Goal: Information Seeking & Learning: Learn about a topic

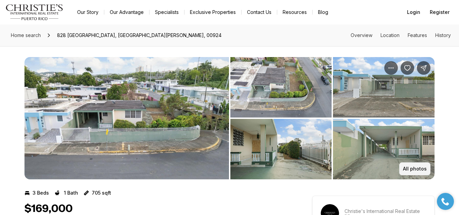
click at [422, 172] on button "All photos" at bounding box center [414, 168] width 31 height 13
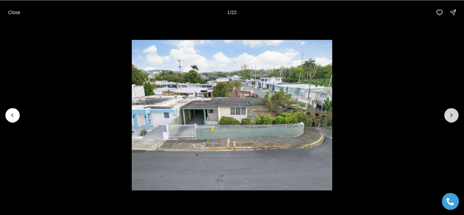
click at [451, 114] on icon "Next slide" at bounding box center [452, 114] width 2 height 3
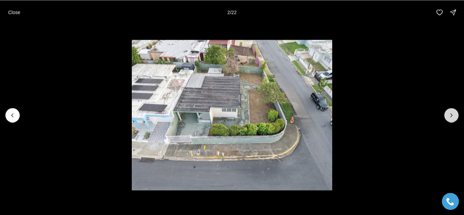
click at [451, 114] on icon "Next slide" at bounding box center [452, 114] width 2 height 3
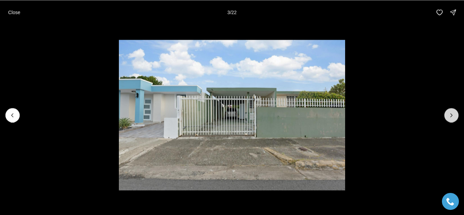
click at [451, 114] on icon "Next slide" at bounding box center [452, 114] width 2 height 3
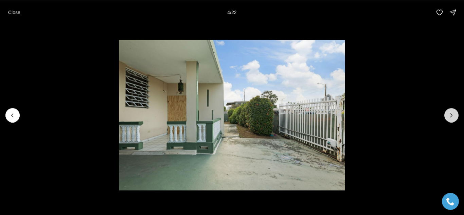
click at [451, 114] on icon "Next slide" at bounding box center [452, 114] width 2 height 3
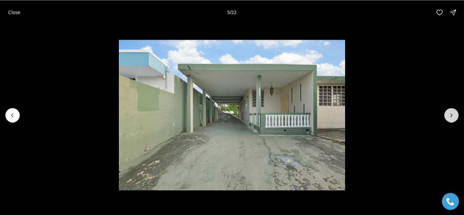
click at [451, 114] on icon "Next slide" at bounding box center [452, 114] width 2 height 3
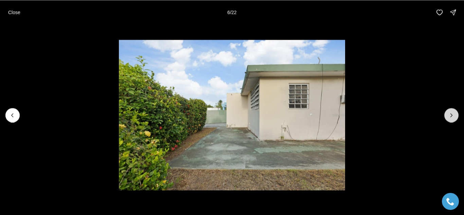
click at [451, 114] on icon "Next slide" at bounding box center [452, 114] width 2 height 3
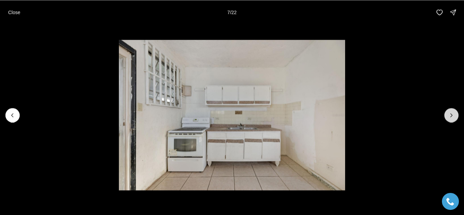
click at [451, 114] on icon "Next slide" at bounding box center [452, 114] width 2 height 3
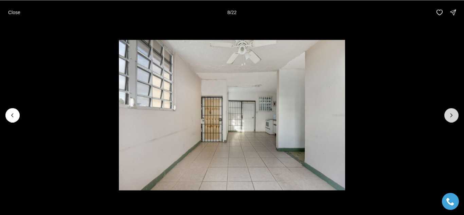
click at [451, 114] on icon "Next slide" at bounding box center [452, 114] width 2 height 3
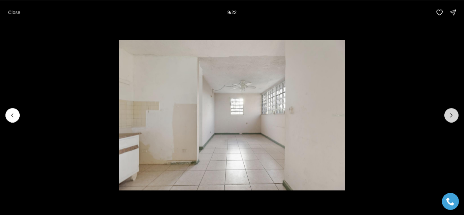
click at [451, 114] on icon "Next slide" at bounding box center [452, 114] width 2 height 3
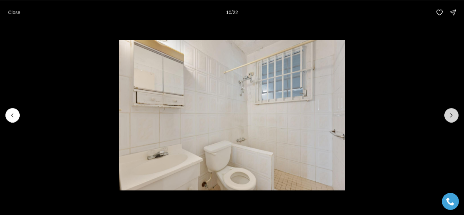
click at [451, 114] on icon "Next slide" at bounding box center [452, 114] width 2 height 3
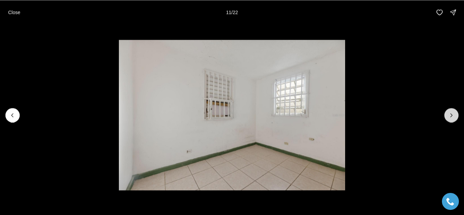
click at [451, 114] on icon "Next slide" at bounding box center [452, 114] width 2 height 3
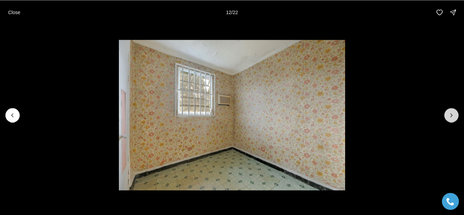
click at [451, 114] on icon "Next slide" at bounding box center [452, 114] width 2 height 3
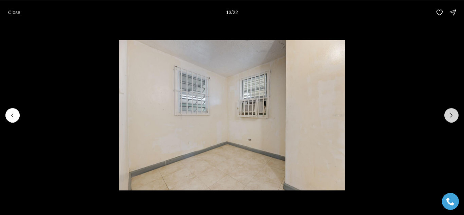
click at [451, 114] on icon "Next slide" at bounding box center [452, 114] width 2 height 3
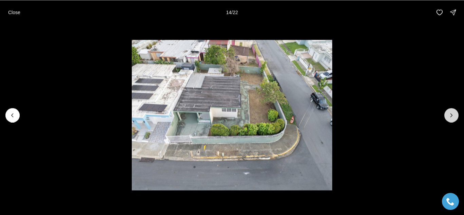
click at [451, 114] on icon "Next slide" at bounding box center [452, 114] width 2 height 3
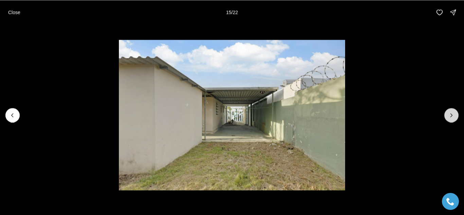
click at [451, 114] on icon "Next slide" at bounding box center [452, 114] width 2 height 3
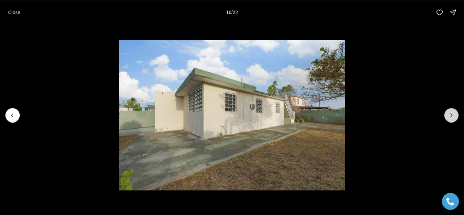
click at [451, 114] on icon "Next slide" at bounding box center [452, 114] width 2 height 3
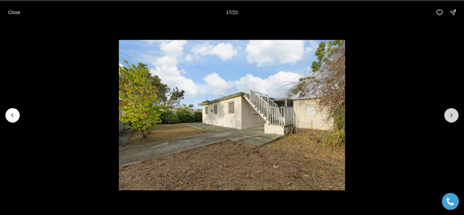
click at [451, 114] on icon "Next slide" at bounding box center [452, 114] width 2 height 3
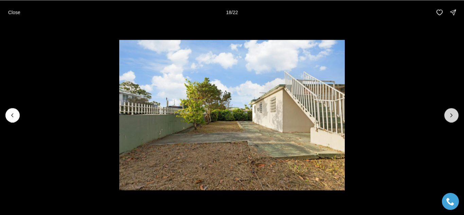
click at [451, 114] on icon "Next slide" at bounding box center [452, 114] width 2 height 3
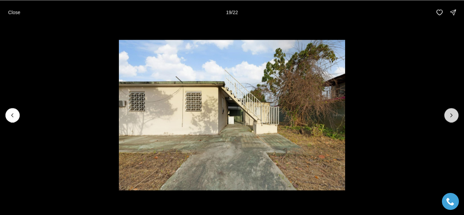
click at [451, 114] on icon "Next slide" at bounding box center [452, 114] width 2 height 3
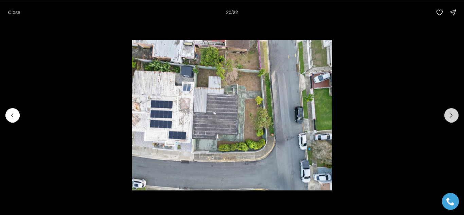
click at [451, 114] on icon "Next slide" at bounding box center [452, 114] width 2 height 3
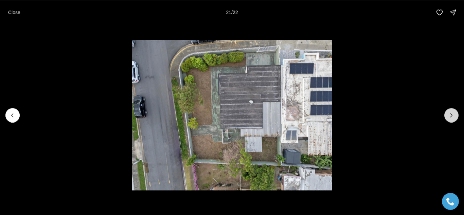
click at [451, 114] on icon "Next slide" at bounding box center [452, 114] width 2 height 3
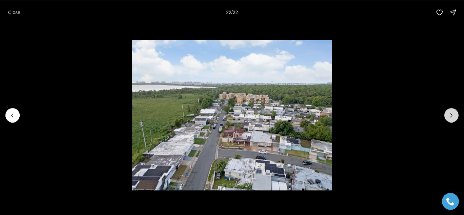
click at [451, 114] on div at bounding box center [451, 115] width 14 height 14
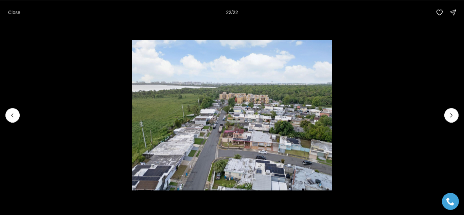
click at [450, 116] on div at bounding box center [451, 115] width 14 height 14
click at [449, 116] on div at bounding box center [451, 115] width 14 height 14
click at [15, 11] on p "Close" at bounding box center [14, 12] width 12 height 5
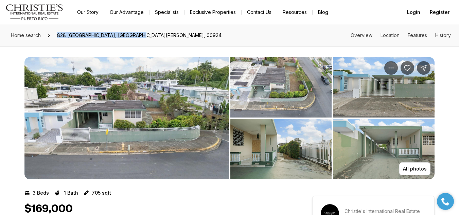
drag, startPoint x: 56, startPoint y: 34, endPoint x: 149, endPoint y: 34, distance: 93.1
click at [149, 34] on span "828 GUADALUPE, SAN JUAN PR, 00924" at bounding box center [139, 35] width 170 height 11
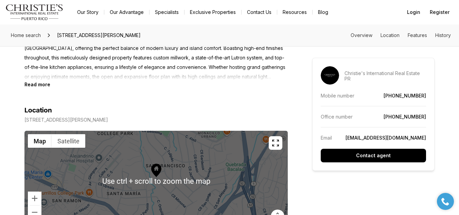
scroll to position [374, 0]
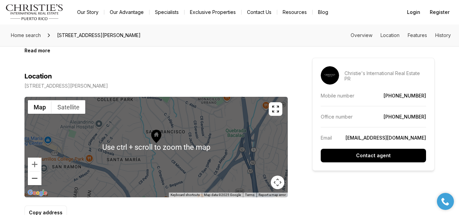
click at [31, 181] on button "Zoom out" at bounding box center [35, 179] width 14 height 14
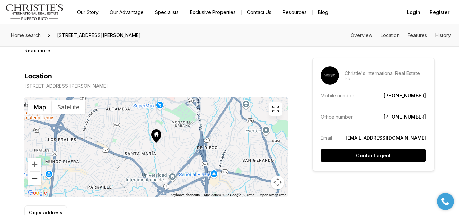
click at [31, 180] on button "Zoom out" at bounding box center [35, 179] width 14 height 14
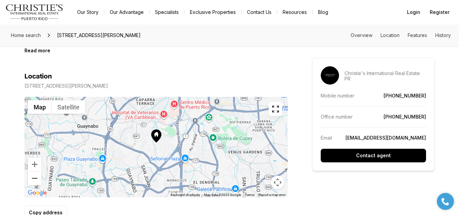
click at [31, 180] on button "Zoom out" at bounding box center [35, 179] width 14 height 14
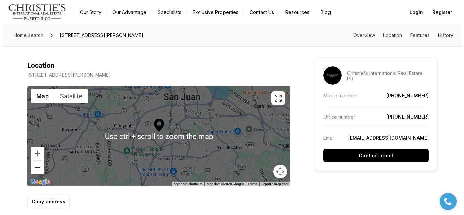
scroll to position [408, 0]
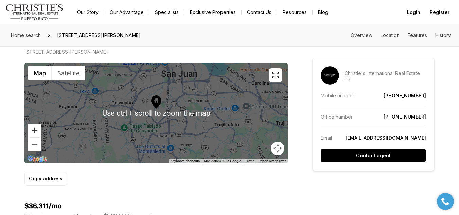
click at [34, 128] on button "Zoom in" at bounding box center [35, 131] width 14 height 14
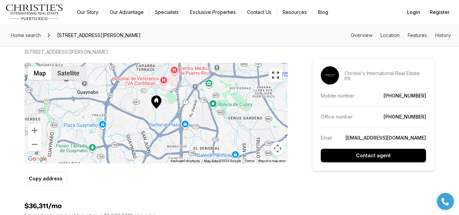
click at [61, 78] on button "Satellite" at bounding box center [69, 73] width 34 height 14
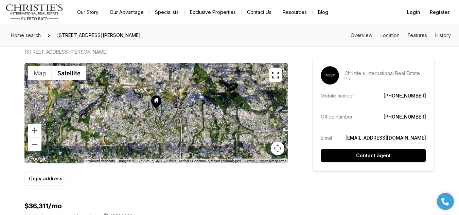
click at [279, 79] on button "button" at bounding box center [276, 75] width 14 height 14
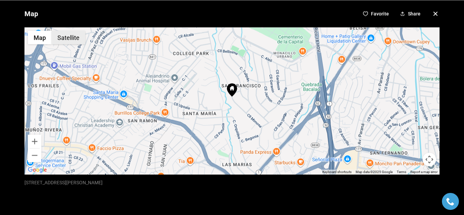
click at [71, 38] on button "Satellite" at bounding box center [69, 38] width 34 height 14
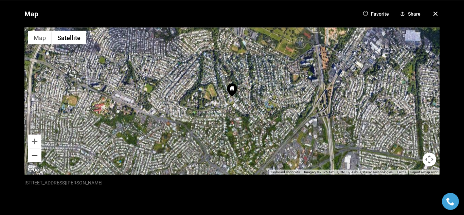
click at [37, 156] on button "Zoom out" at bounding box center [35, 155] width 14 height 14
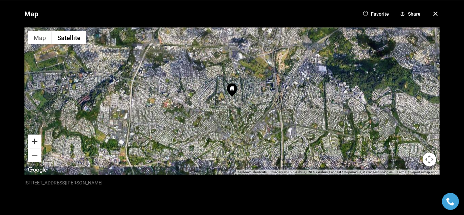
click at [35, 143] on button "Zoom in" at bounding box center [35, 142] width 14 height 14
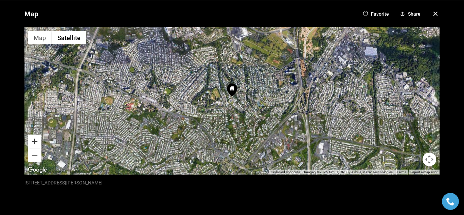
click at [35, 143] on button "Zoom in" at bounding box center [35, 142] width 14 height 14
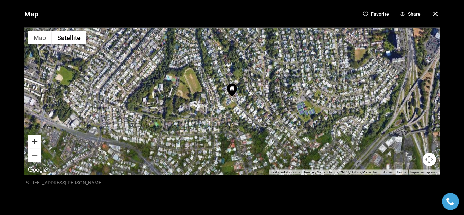
click at [35, 143] on button "Zoom in" at bounding box center [35, 142] width 14 height 14
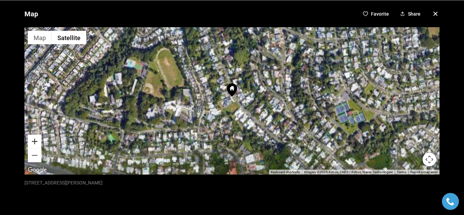
click at [35, 143] on button "Zoom in" at bounding box center [35, 142] width 14 height 14
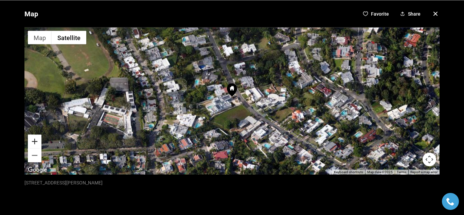
click at [35, 143] on button "Zoom in" at bounding box center [35, 142] width 14 height 14
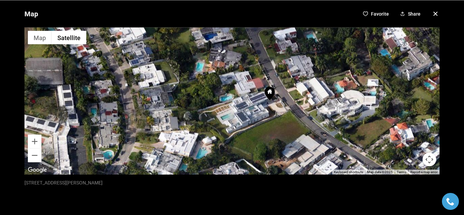
drag, startPoint x: 229, startPoint y: 114, endPoint x: 265, endPoint y: 119, distance: 35.7
click at [265, 119] on div at bounding box center [231, 100] width 415 height 147
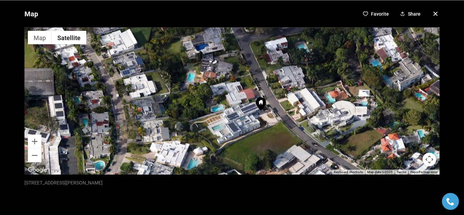
drag, startPoint x: 285, startPoint y: 124, endPoint x: 290, endPoint y: 119, distance: 6.7
click at [276, 137] on div at bounding box center [231, 100] width 415 height 147
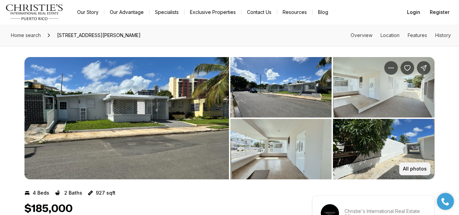
click at [414, 169] on p "All photos" at bounding box center [415, 168] width 24 height 5
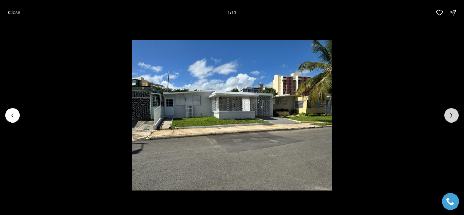
click at [453, 118] on icon "Next slide" at bounding box center [451, 115] width 7 height 7
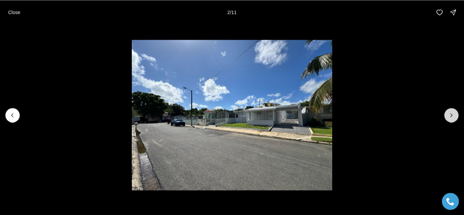
click at [453, 118] on icon "Next slide" at bounding box center [451, 115] width 7 height 7
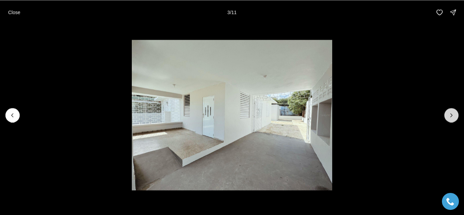
click at [453, 118] on icon "Next slide" at bounding box center [451, 115] width 7 height 7
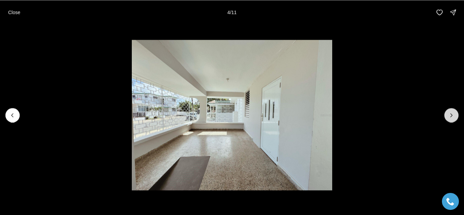
click at [453, 118] on icon "Next slide" at bounding box center [451, 115] width 7 height 7
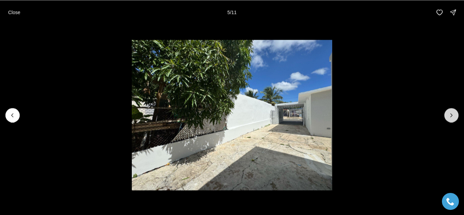
click at [453, 118] on icon "Next slide" at bounding box center [451, 115] width 7 height 7
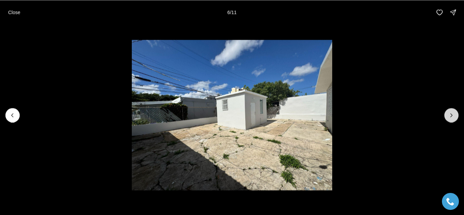
click at [453, 118] on icon "Next slide" at bounding box center [451, 115] width 7 height 7
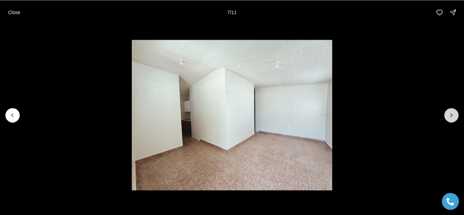
click at [453, 118] on icon "Next slide" at bounding box center [451, 115] width 7 height 7
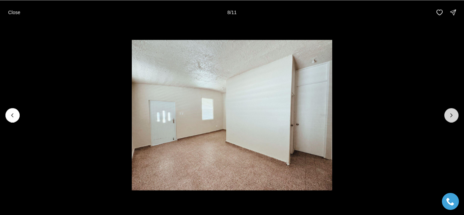
click at [453, 118] on icon "Next slide" at bounding box center [451, 115] width 7 height 7
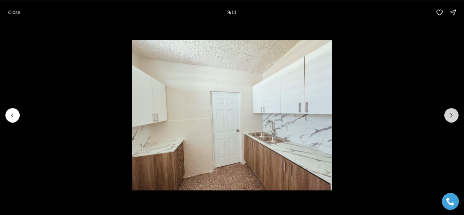
click at [453, 118] on icon "Next slide" at bounding box center [451, 115] width 7 height 7
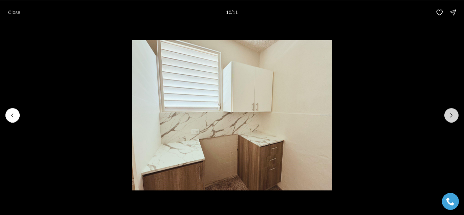
click at [453, 118] on icon "Next slide" at bounding box center [451, 115] width 7 height 7
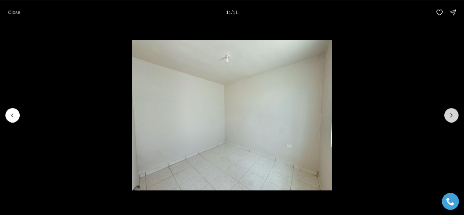
click at [453, 118] on div at bounding box center [451, 115] width 14 height 14
click at [18, 13] on p "Close" at bounding box center [14, 12] width 12 height 5
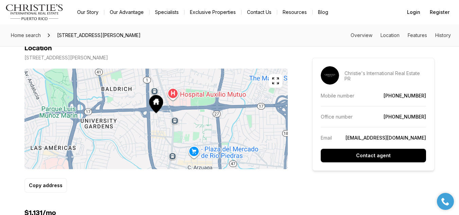
scroll to position [340, 0]
